Goal: Transaction & Acquisition: Subscribe to service/newsletter

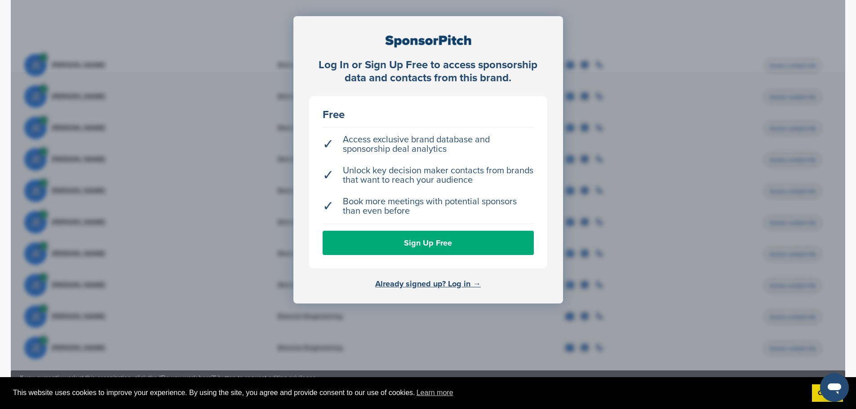
scroll to position [314, 0]
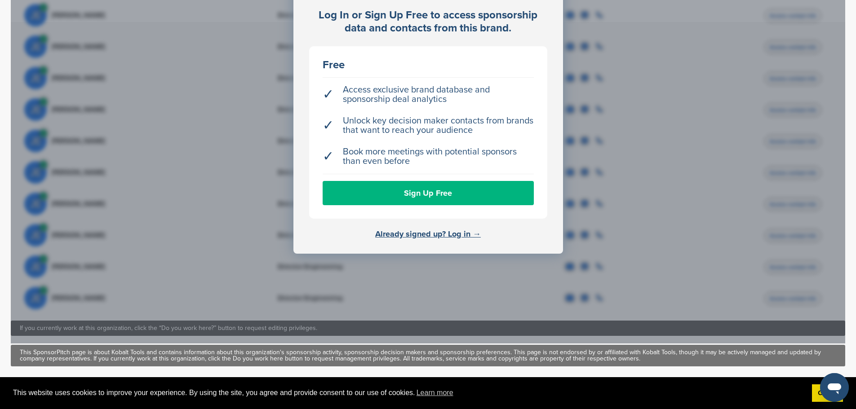
click at [431, 181] on link "Sign Up Free" at bounding box center [428, 193] width 211 height 24
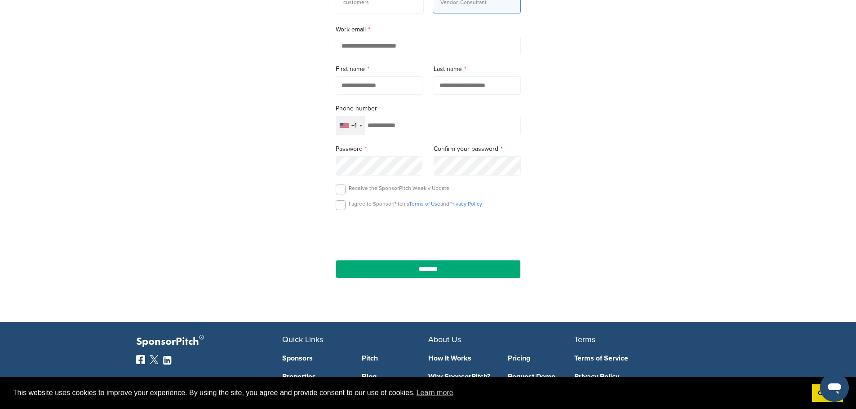
scroll to position [180, 0]
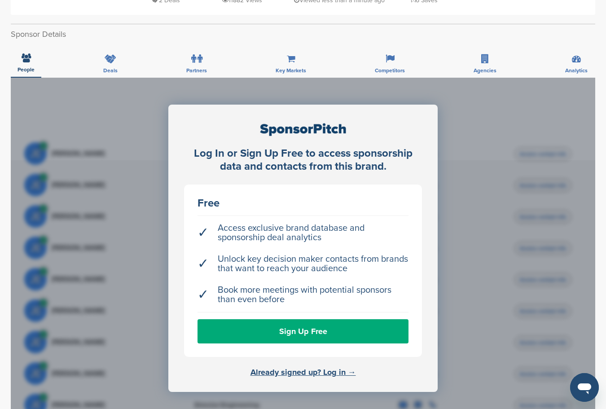
scroll to position [225, 0]
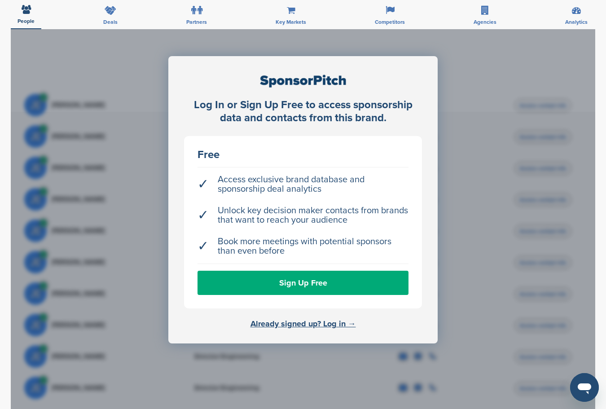
click at [390, 171] on li "✓ Access exclusive brand database and sponsorship deal analytics" at bounding box center [303, 185] width 211 height 28
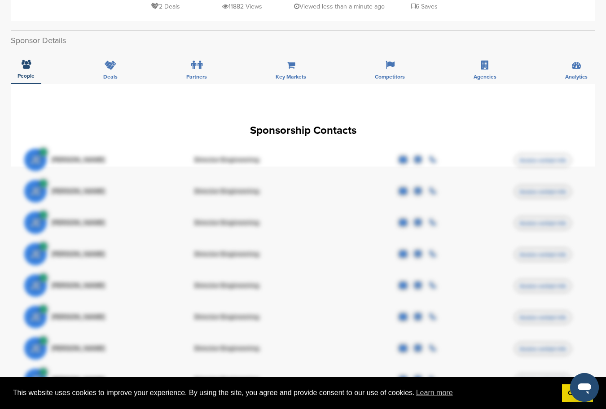
scroll to position [135, 0]
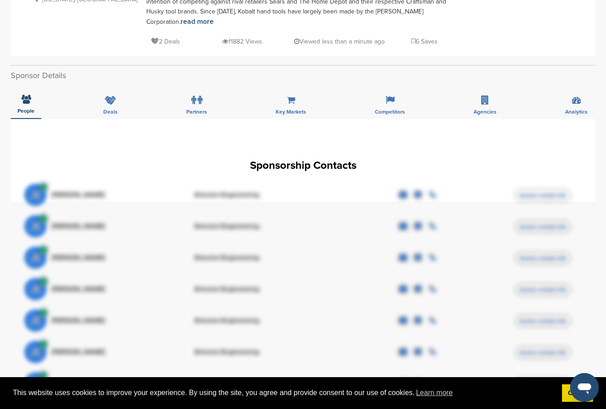
click at [423, 223] on span at bounding box center [421, 226] width 13 height 7
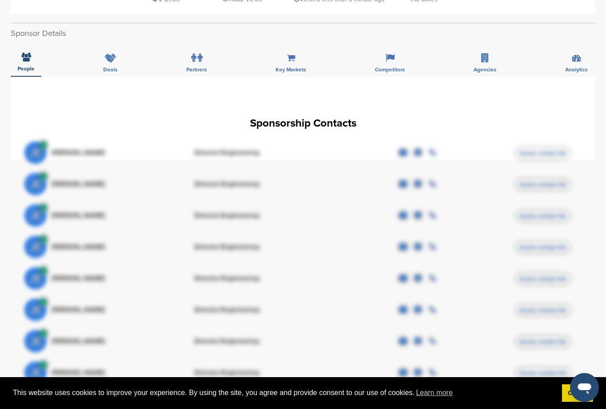
scroll to position [225, 0]
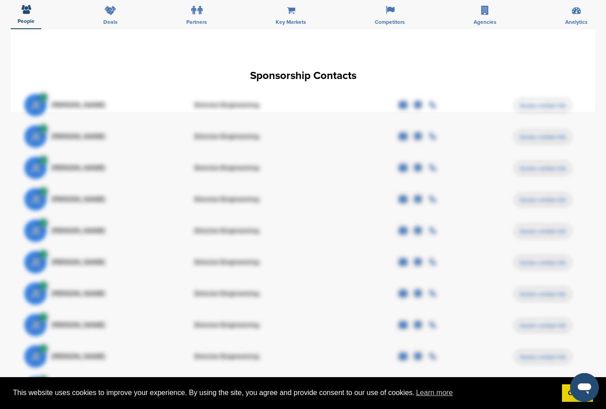
click at [392, 227] on div "JE [PERSON_NAME] Director Engineering Access contact info" at bounding box center [303, 230] width 558 height 31
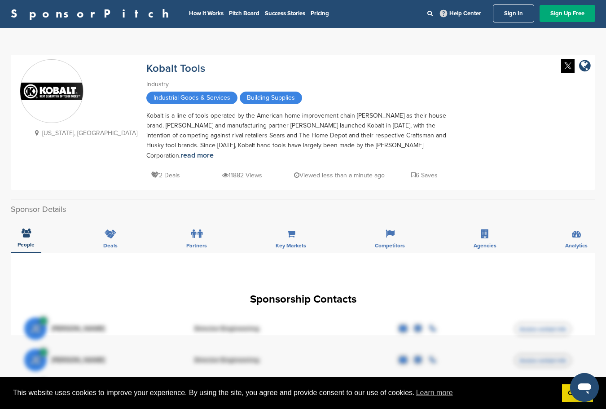
scroll to position [0, 0]
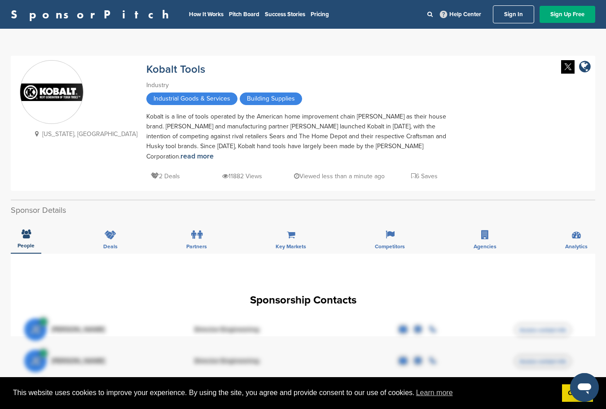
scroll to position [135, 0]
